Goal: Information Seeking & Learning: Learn about a topic

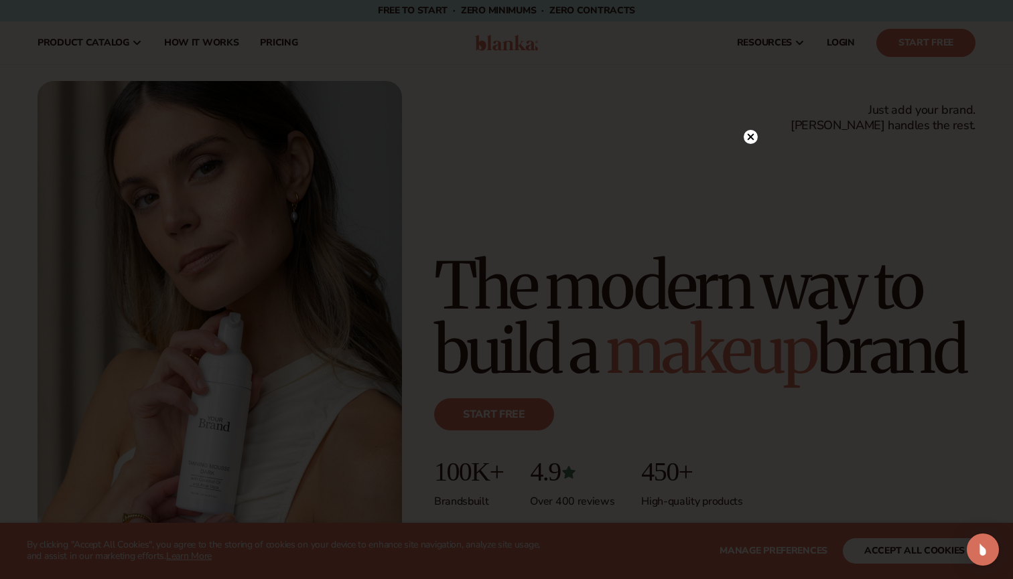
click at [752, 135] on circle at bounding box center [750, 137] width 14 height 14
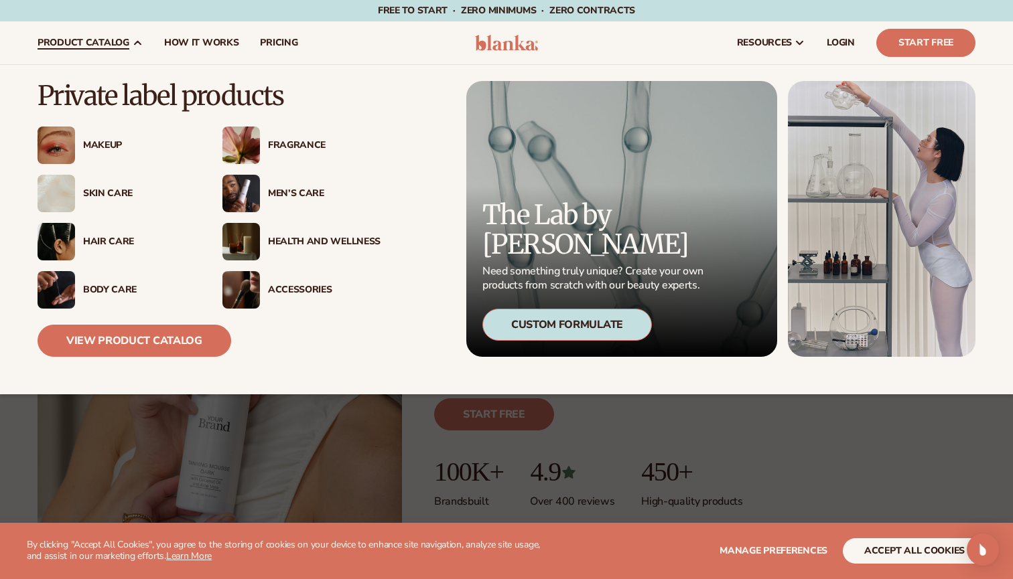
click at [101, 146] on div "Makeup" at bounding box center [139, 145] width 113 height 11
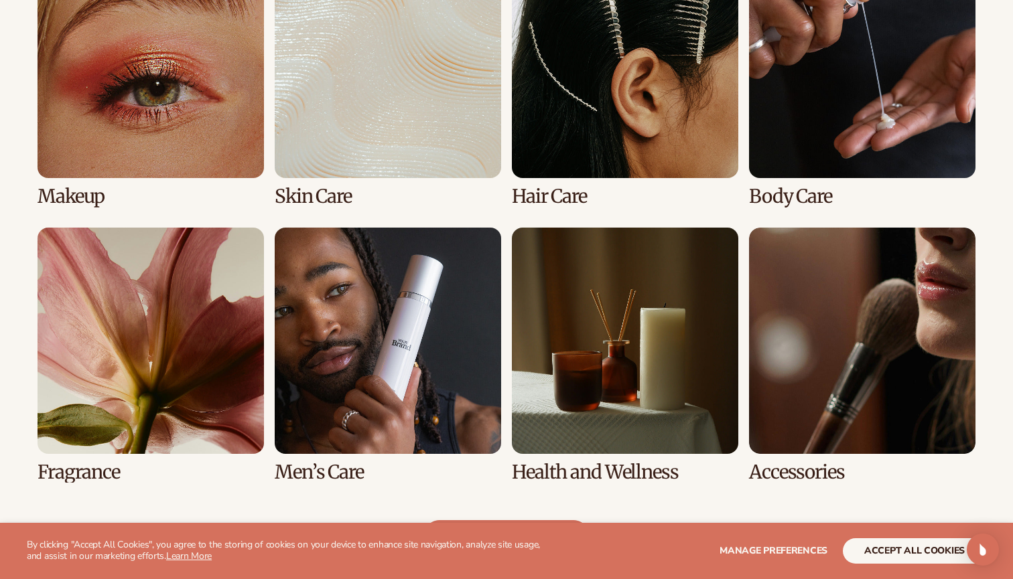
scroll to position [1074, 0]
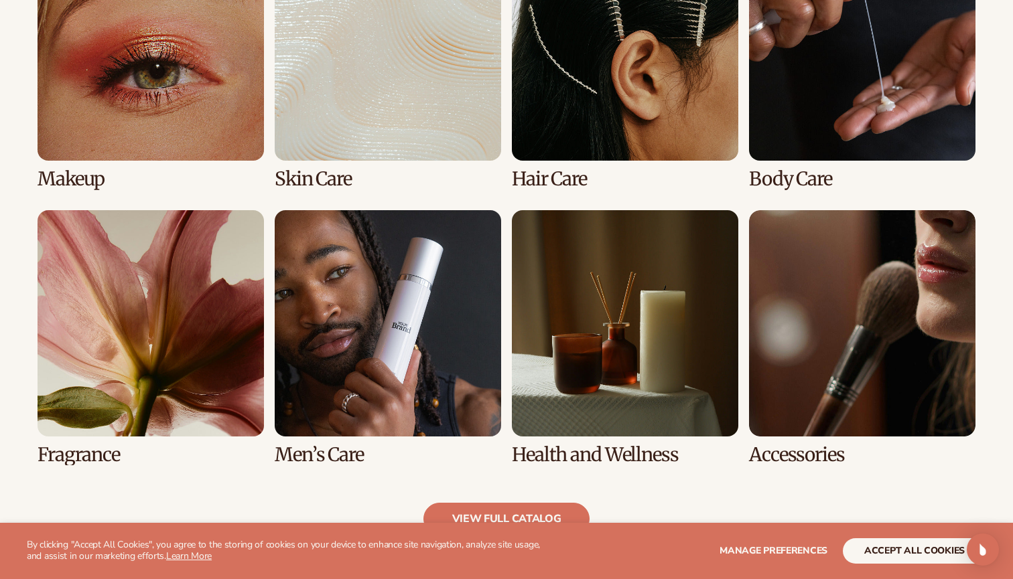
click at [178, 112] on link "1 / 8" at bounding box center [151, 61] width 226 height 255
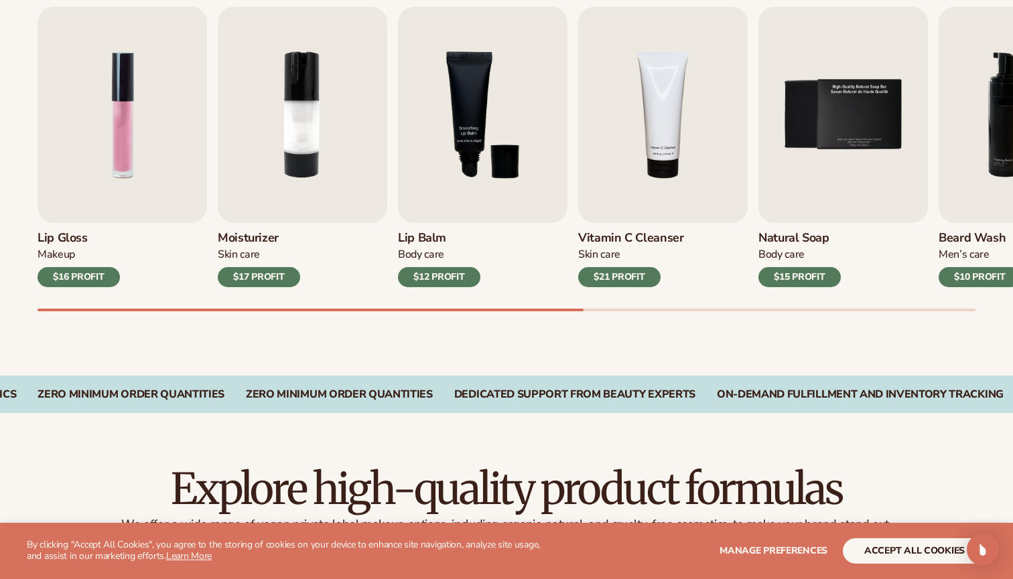
scroll to position [482, 0]
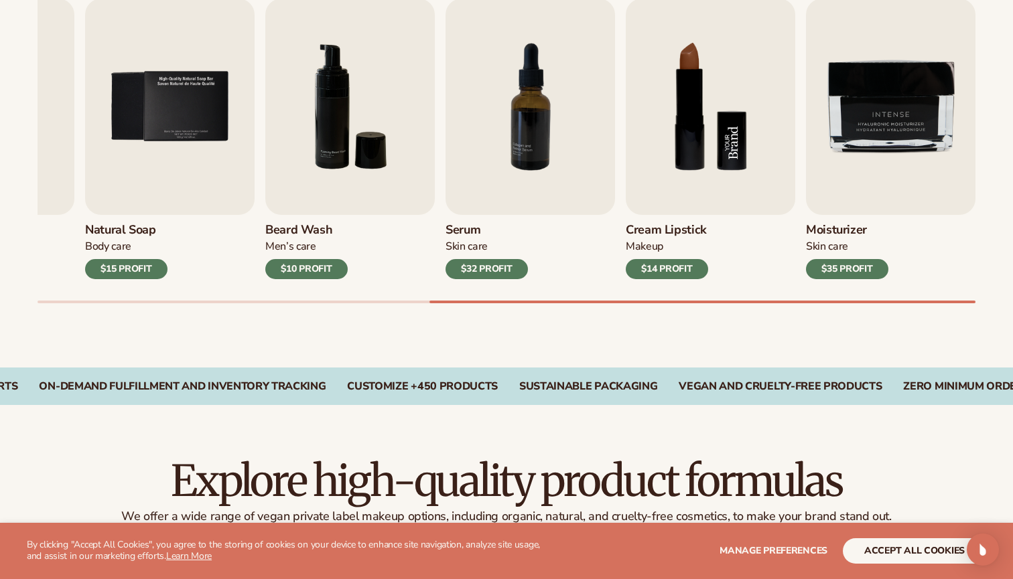
click at [733, 196] on img "8 / 9" at bounding box center [710, 107] width 169 height 216
click at [687, 228] on h3 "Cream Lipstick" at bounding box center [667, 230] width 82 height 15
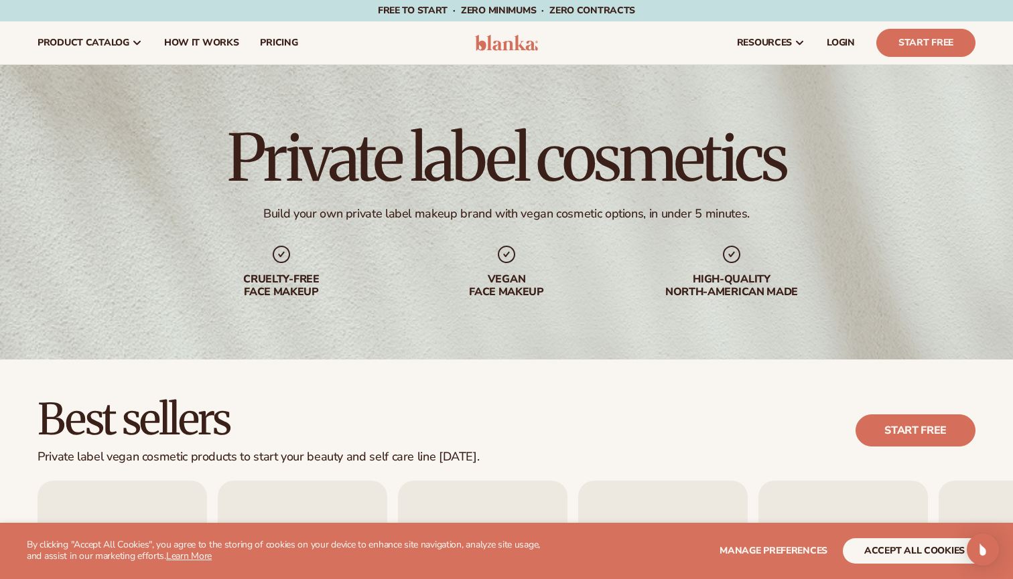
scroll to position [0, 0]
click at [206, 40] on span "How It Works" at bounding box center [201, 43] width 75 height 11
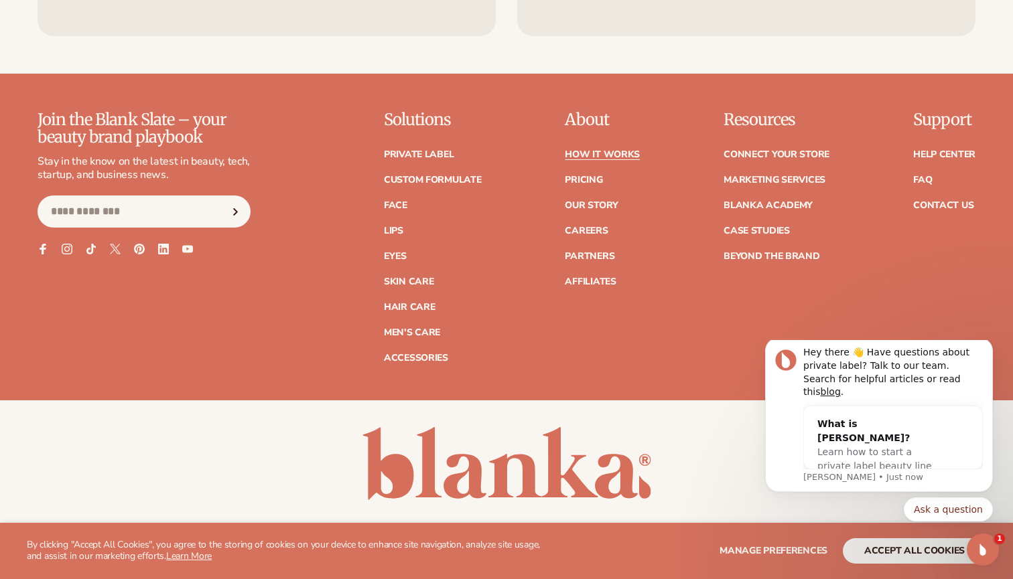
scroll to position [3039, 0]
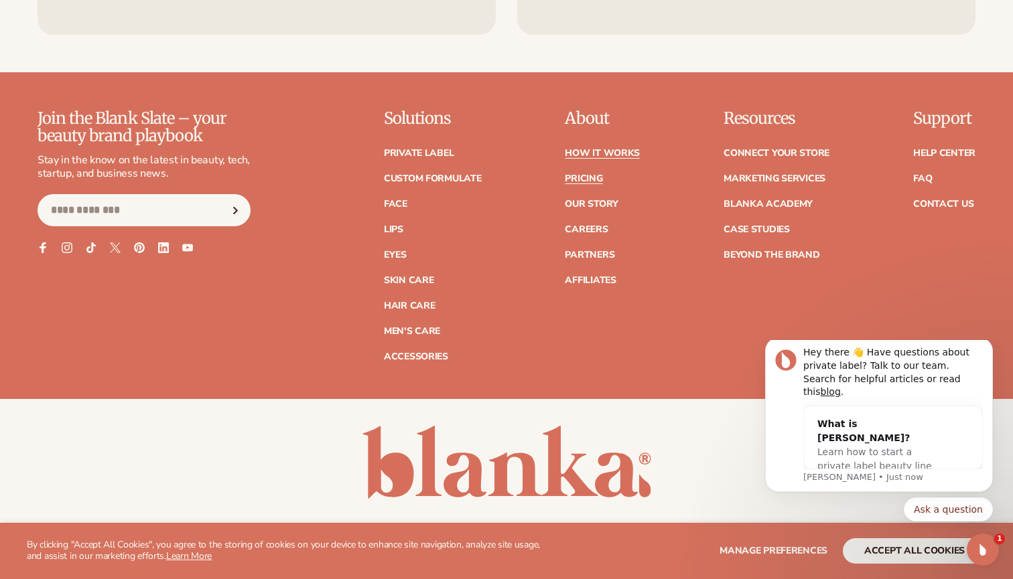
click at [588, 174] on link "Pricing" at bounding box center [584, 178] width 38 height 9
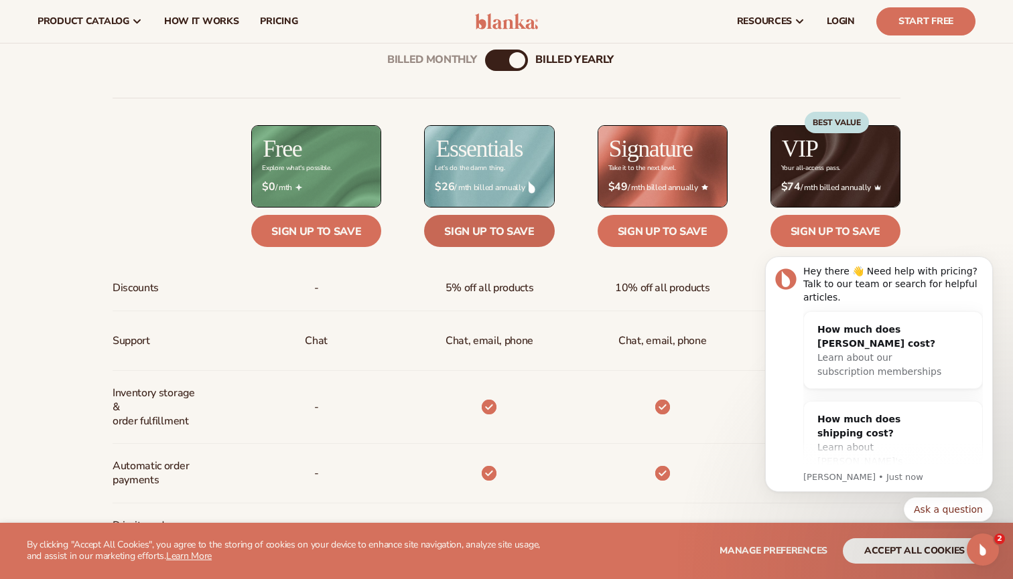
scroll to position [484, 0]
click at [499, 61] on div "Billed Monthly" at bounding box center [493, 60] width 16 height 16
click at [515, 56] on div "billed Yearly" at bounding box center [520, 60] width 16 height 16
click at [515, 56] on div "billed Yearly" at bounding box center [517, 60] width 16 height 16
click at [491, 64] on div "Billed Monthly" at bounding box center [493, 60] width 16 height 16
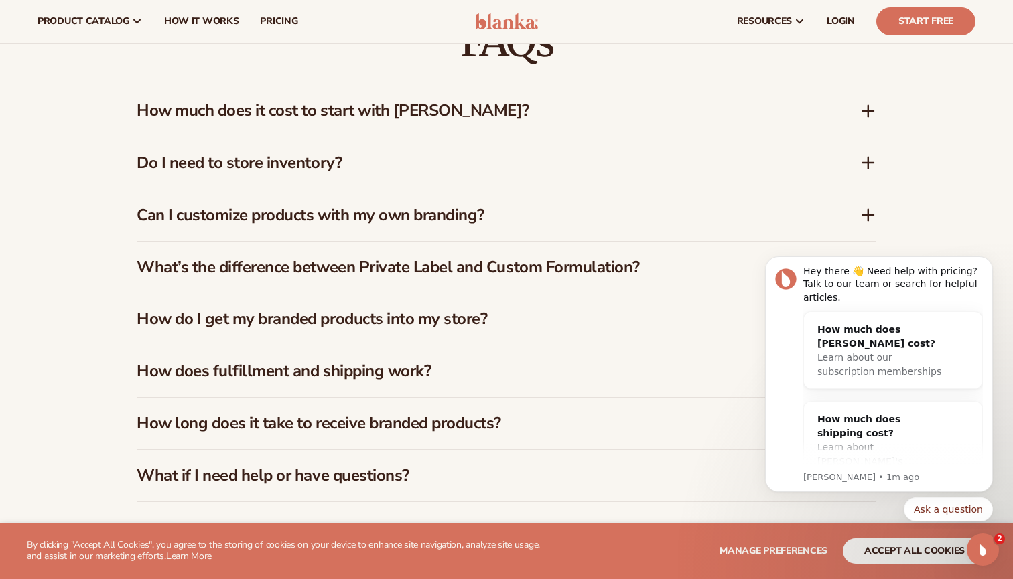
scroll to position [1951, 0]
click at [873, 216] on icon at bounding box center [868, 216] width 16 height 16
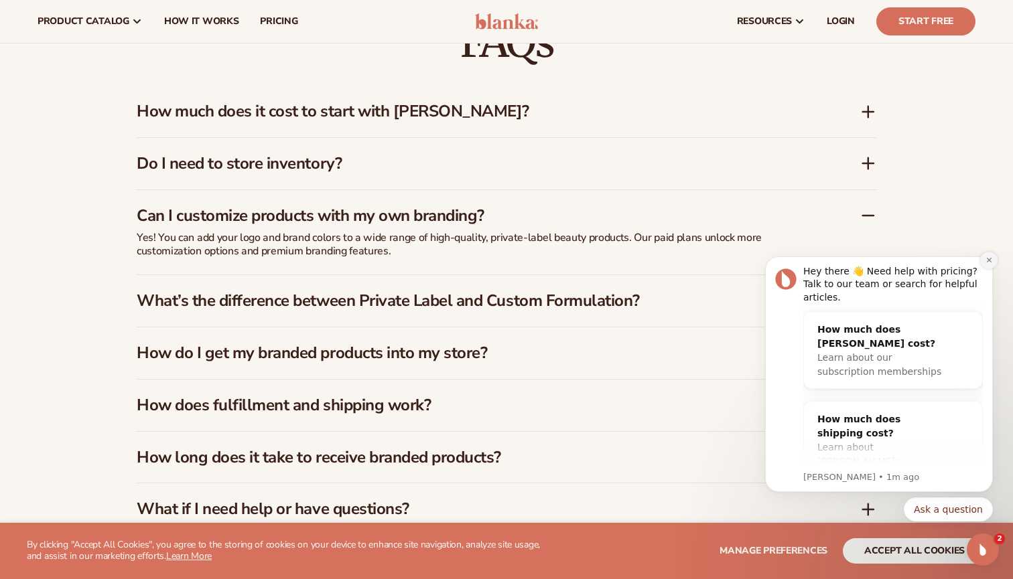
click at [987, 263] on icon "Dismiss notification" at bounding box center [988, 260] width 7 height 7
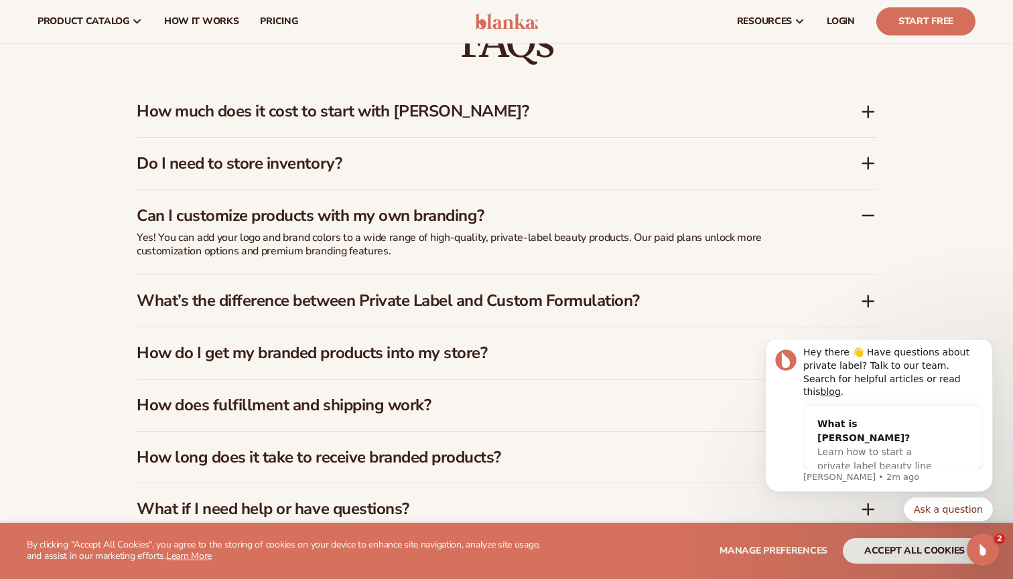
click at [866, 294] on icon at bounding box center [868, 301] width 16 height 16
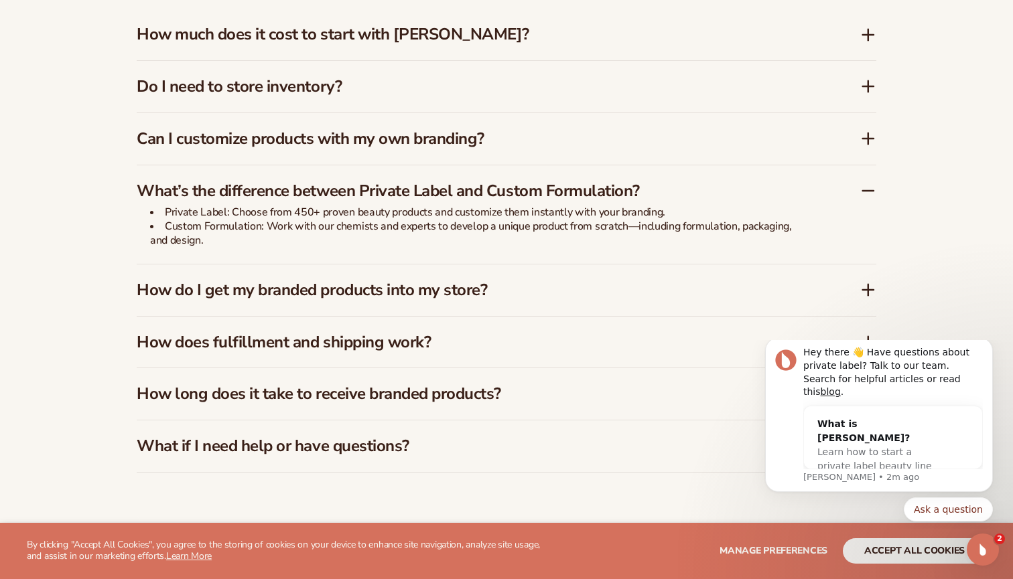
scroll to position [2031, 0]
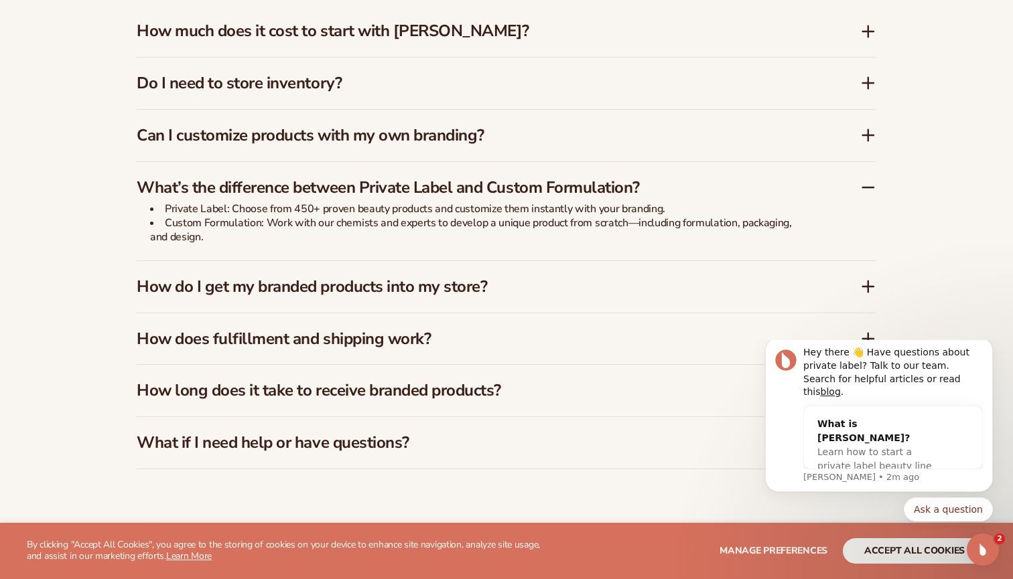
click at [863, 281] on icon at bounding box center [868, 287] width 16 height 16
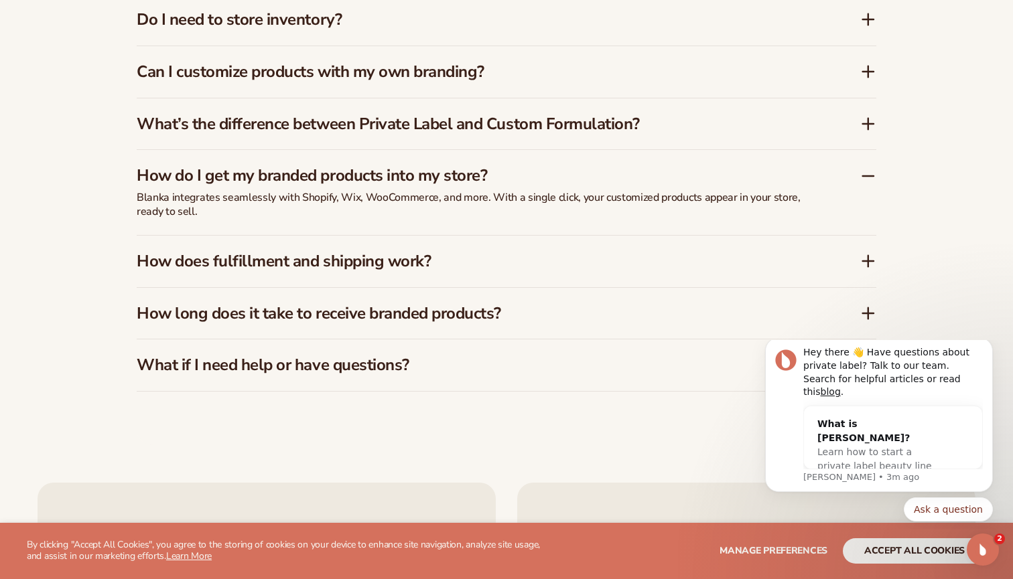
scroll to position [2096, 0]
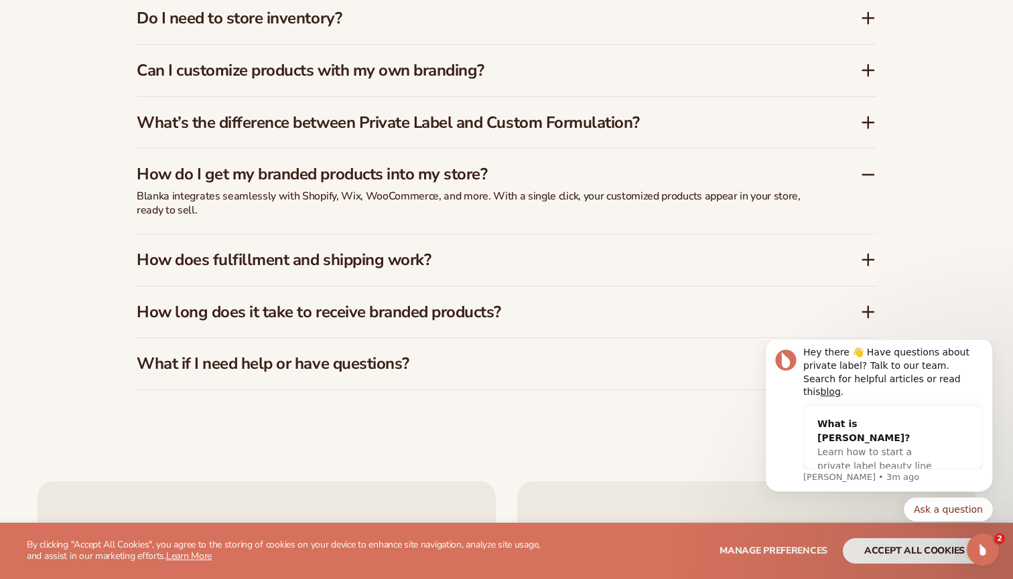
click at [871, 253] on icon at bounding box center [868, 260] width 16 height 16
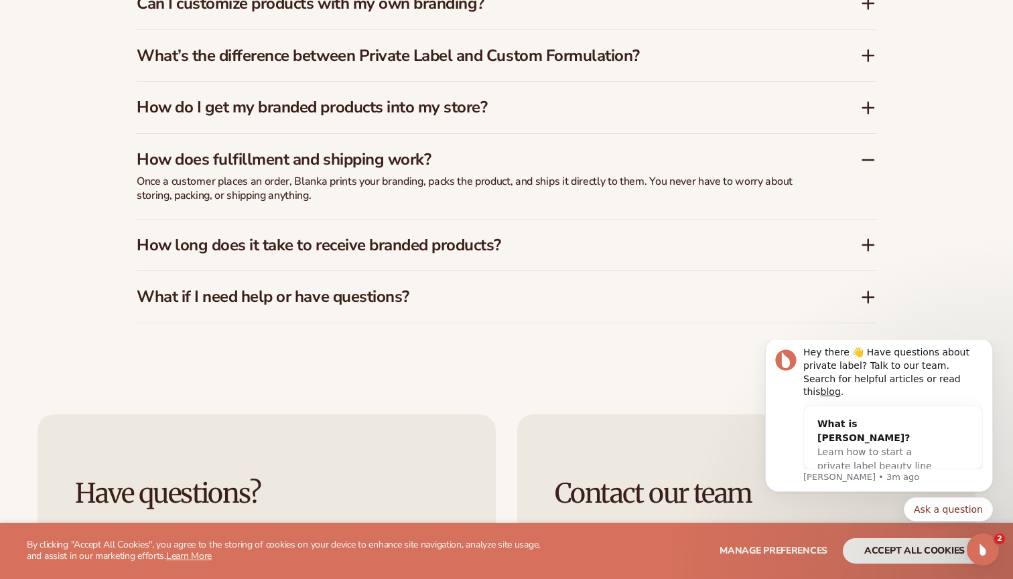
scroll to position [2188, 0]
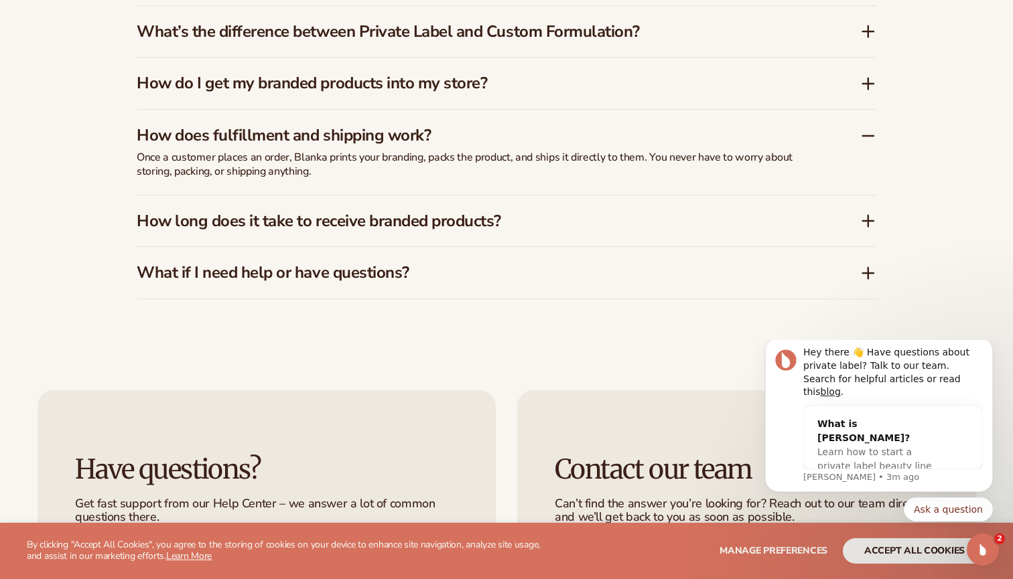
click at [868, 216] on icon at bounding box center [868, 221] width 0 height 11
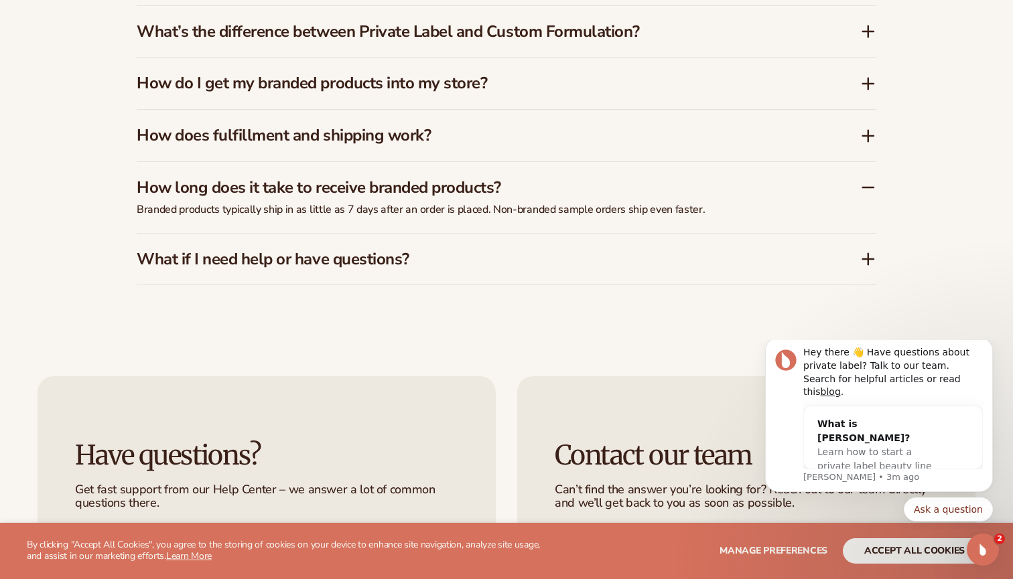
click at [866, 256] on icon at bounding box center [868, 259] width 16 height 16
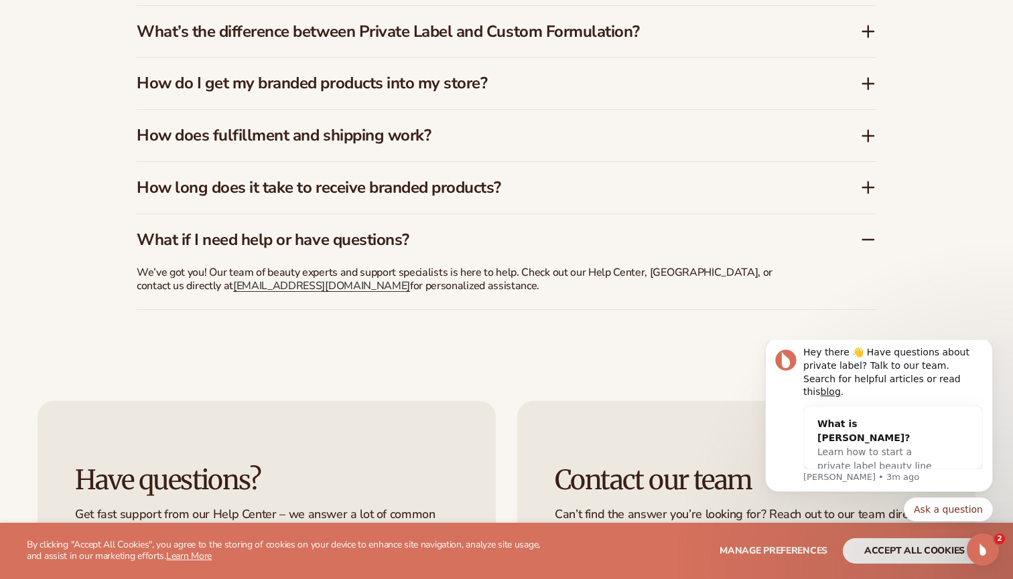
click at [935, 224] on div "FAQs How much does it cost to start with Blanka? Blanka offers a free plan so y…" at bounding box center [506, 46] width 1013 height 634
click at [988, 346] on icon "Dismiss notification" at bounding box center [988, 341] width 7 height 7
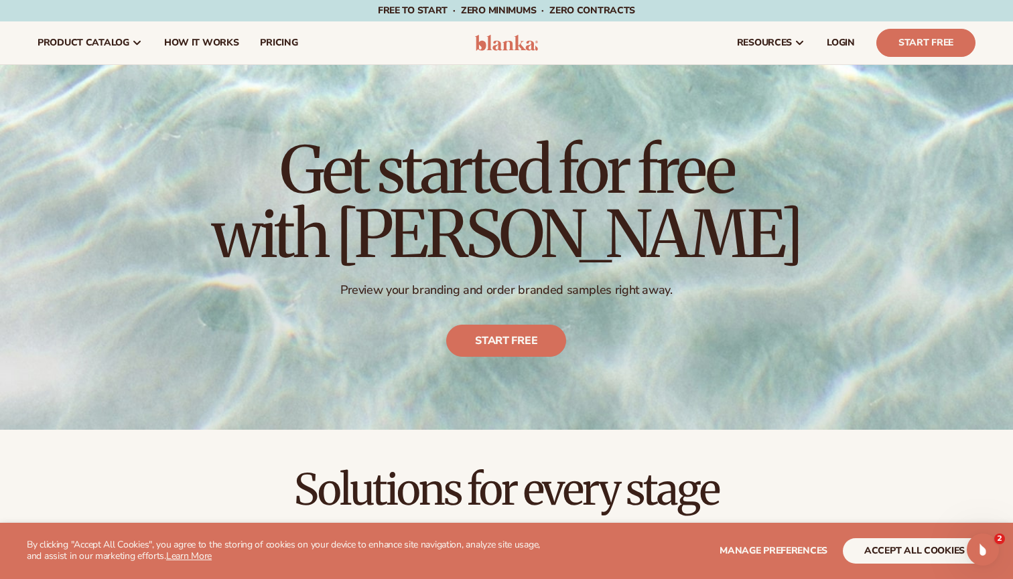
scroll to position [0, 0]
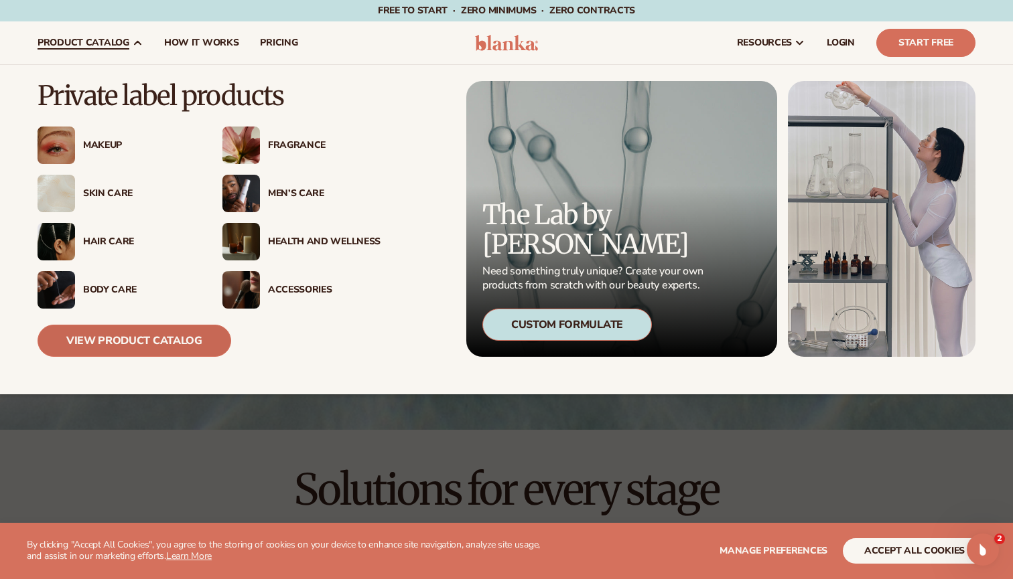
click at [159, 344] on link "View Product Catalog" at bounding box center [135, 341] width 194 height 32
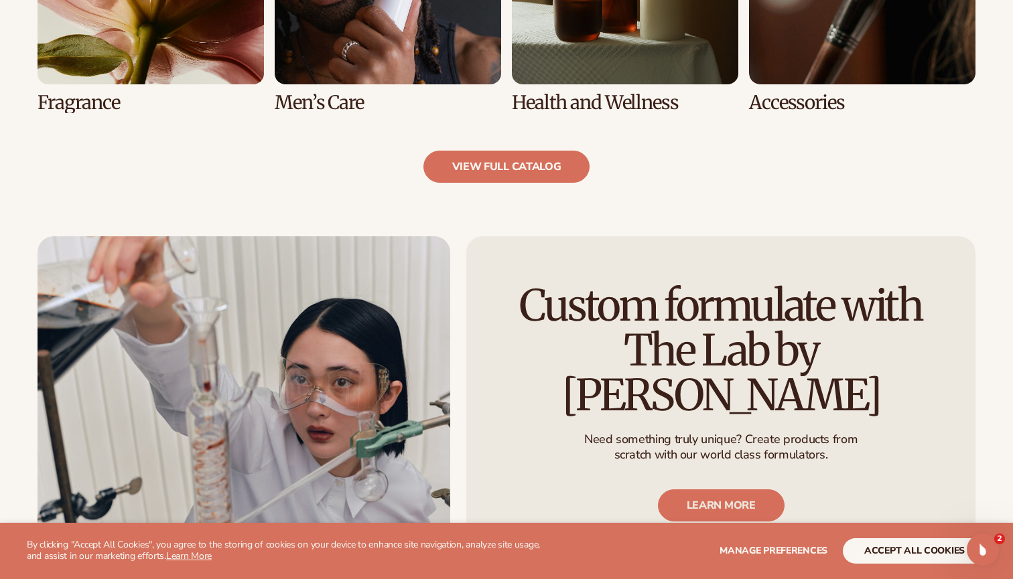
scroll to position [1433, 0]
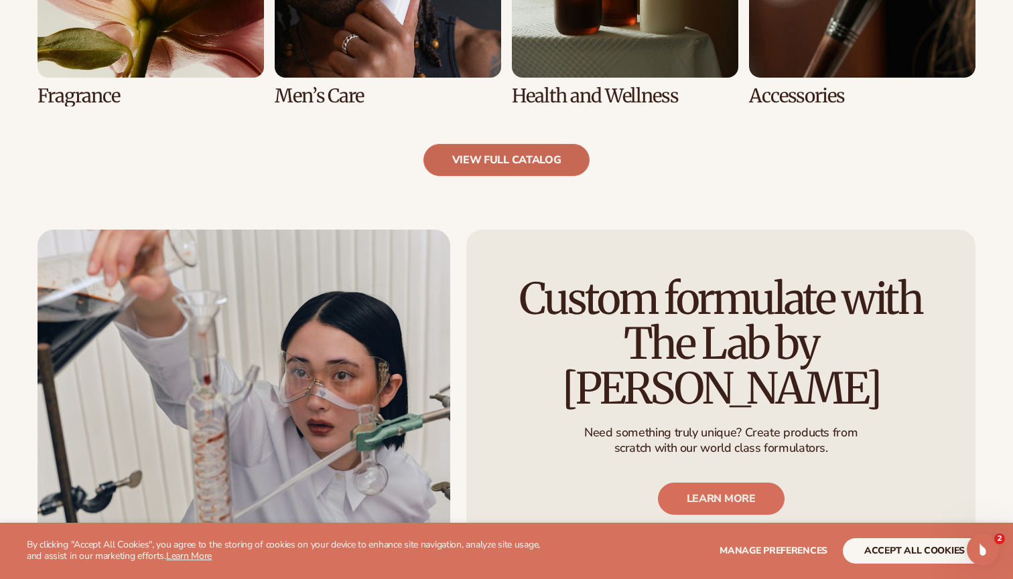
click at [532, 155] on link "view full catalog" at bounding box center [506, 160] width 167 height 32
